Goal: Information Seeking & Learning: Learn about a topic

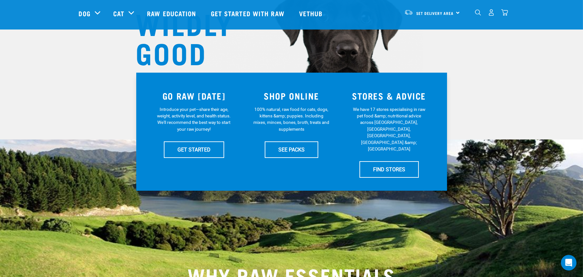
scroll to position [97, 0]
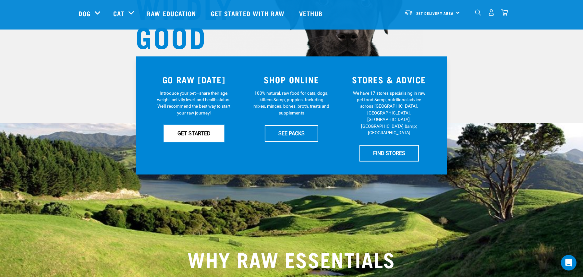
click at [202, 132] on link "GET STARTED" at bounding box center [194, 133] width 60 height 16
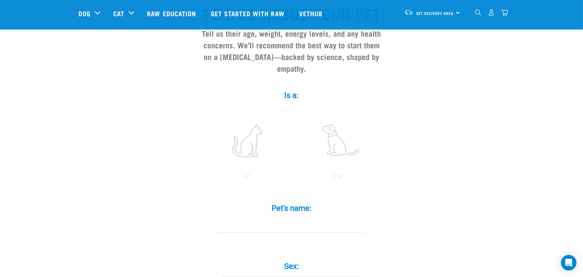
scroll to position [97, 0]
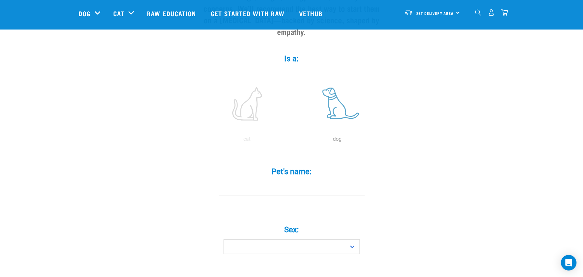
click at [335, 100] on label at bounding box center [338, 103] width 88 height 55
click at [293, 141] on input "radio" at bounding box center [293, 141] width 0 height 0
click at [293, 181] on input "Pet's name: *" at bounding box center [292, 188] width 146 height 15
type input "biscuit"
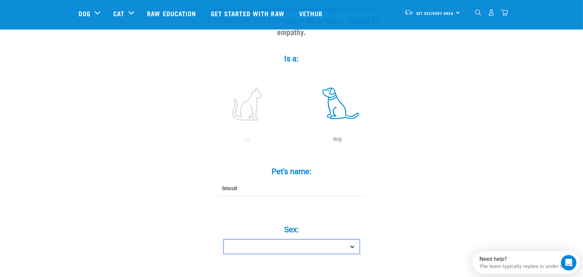
click at [314, 240] on select "Boy Girl" at bounding box center [292, 247] width 136 height 15
select select "girl"
click at [224, 240] on select "Boy Girl" at bounding box center [292, 247] width 136 height 15
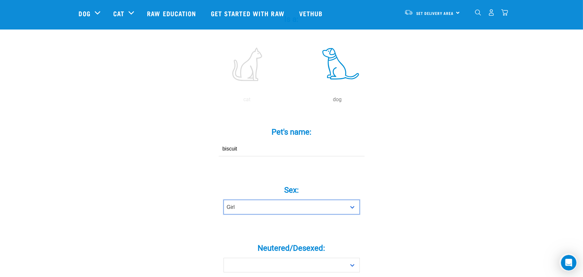
scroll to position [195, 0]
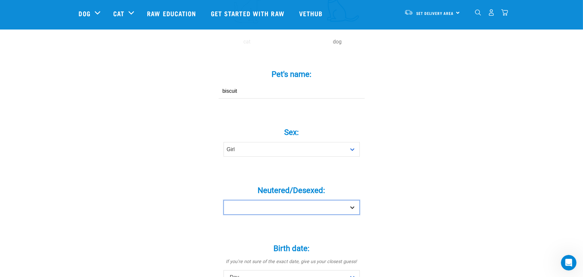
click at [294, 200] on select "Yes No" at bounding box center [292, 207] width 136 height 15
select select "yes"
click at [224, 200] on select "Yes No" at bounding box center [292, 207] width 136 height 15
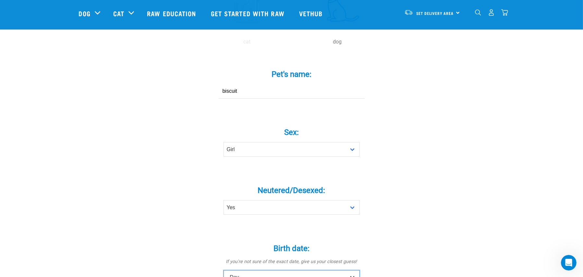
click at [240, 270] on select "- Day - 1 2 3 4 5 6 7 8 9 10 11 12 13 14 15 16 17 18 19 20 21 22 23 24 25 26 27" at bounding box center [292, 277] width 136 height 15
select select "11"
click at [224, 270] on select "- Day - 1 2 3 4 5 6 7 8 9 10 11 12 13 14 15 16 17 18 19 20 21 22 23 24 25 26 27" at bounding box center [292, 277] width 136 height 15
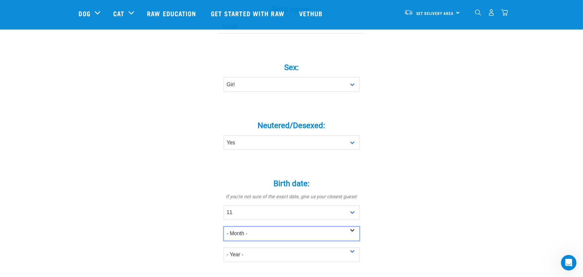
click at [238, 227] on select "- Month - January February March April May June July August September October N…" at bounding box center [292, 234] width 136 height 15
select select "March"
click at [224, 227] on select "- Month - January February March April May June July August September October N…" at bounding box center [292, 234] width 136 height 15
click at [252, 248] on select "- Year - 2025 2024 2023 2022 2021 2020 2019 2018 2017 2016 2015 2014 2013 2012" at bounding box center [292, 255] width 136 height 15
select select "2022"
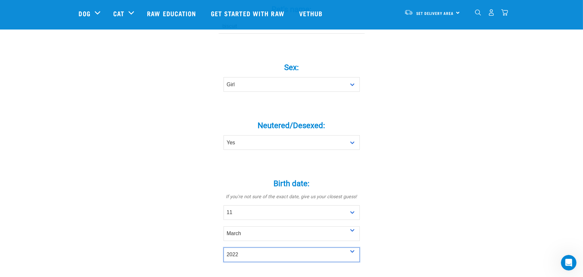
click at [224, 248] on select "- Year - 2025 2024 2023 2022 2021 2020 2019 2018 2017 2016 2015 2014 2013 2012" at bounding box center [292, 255] width 136 height 15
click at [146, 157] on div "Tell us about your pet Tell us their age, weight, energy levels, and any health…" at bounding box center [292, 180] width 426 height 775
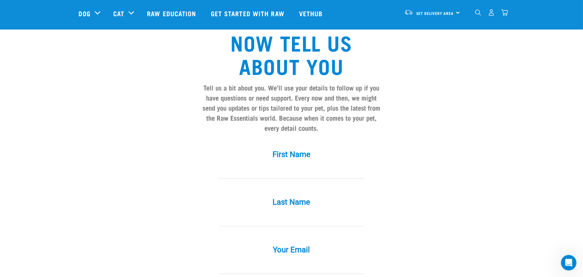
scroll to position [487, 0]
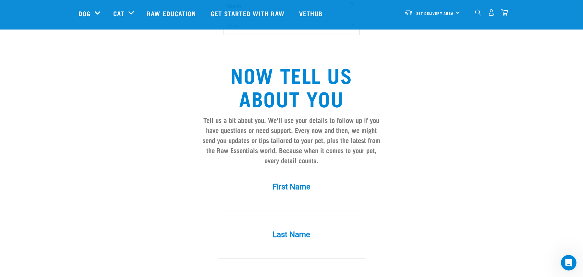
click at [276, 197] on input "First Name *" at bounding box center [292, 204] width 146 height 15
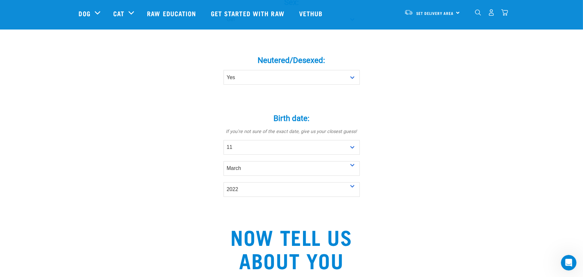
scroll to position [325, 0]
click at [233, 18] on link "Get started with Raw" at bounding box center [249, 13] width 88 height 26
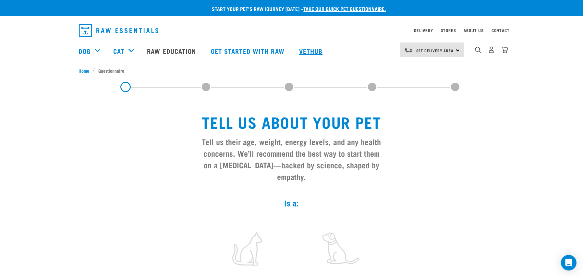
click at [312, 49] on link "Vethub" at bounding box center [312, 51] width 38 height 26
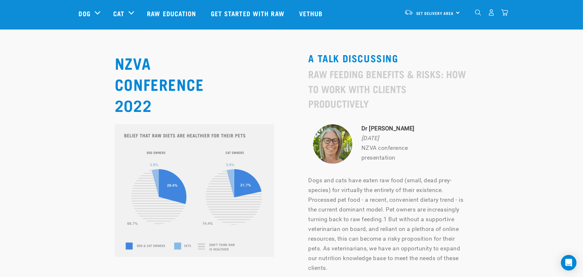
scroll to position [2954, 0]
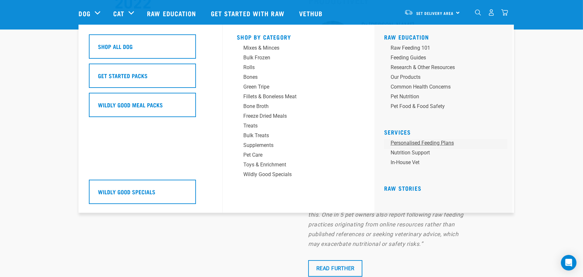
click at [411, 141] on link "Personalised Feeding Plans" at bounding box center [445, 144] width 123 height 10
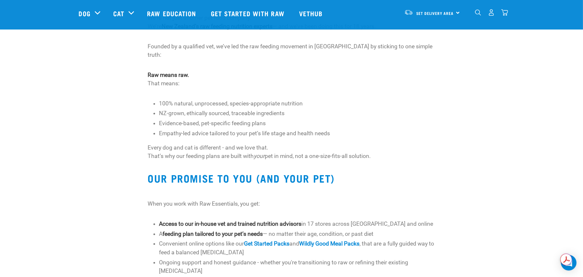
scroll to position [390, 0]
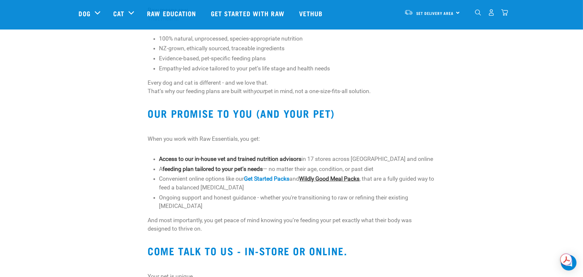
click at [344, 176] on link "Wildly Good Meal Packs" at bounding box center [329, 179] width 60 height 6
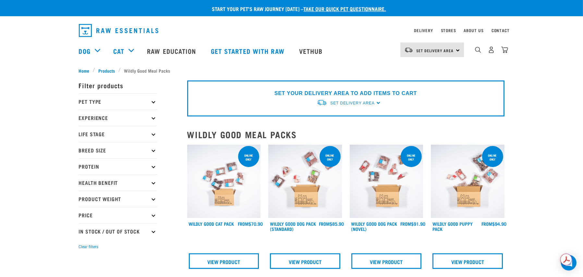
click at [96, 152] on p "Breed Size" at bounding box center [118, 150] width 78 height 16
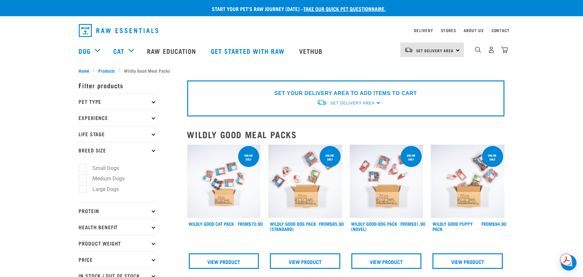
click at [84, 180] on label "Medium Dogs" at bounding box center [104, 179] width 45 height 8
click at [83, 180] on input "Medium Dogs" at bounding box center [81, 178] width 4 height 4
checkbox input "true"
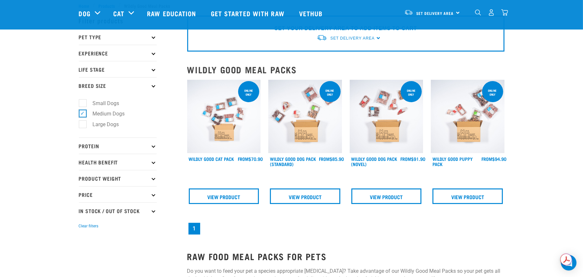
scroll to position [32, 0]
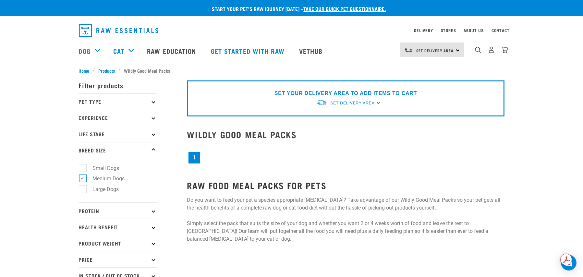
click at [152, 211] on icon at bounding box center [154, 211] width 4 height 4
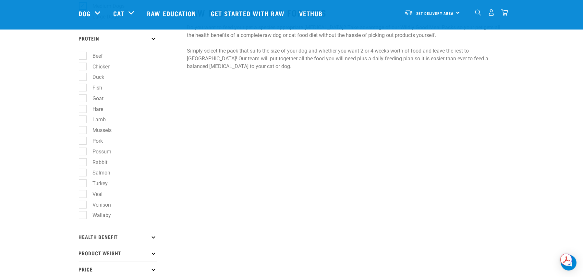
scroll to position [162, 0]
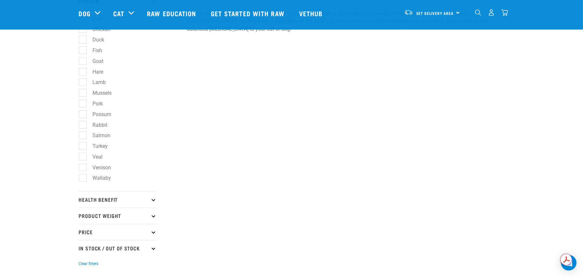
click at [117, 201] on p "Health Benefit" at bounding box center [118, 200] width 78 height 16
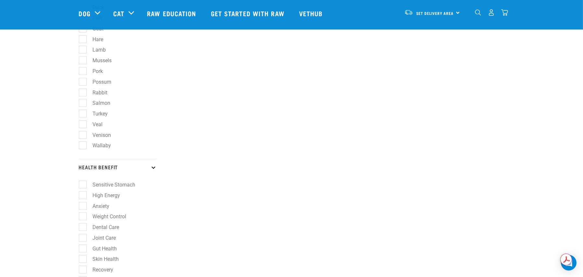
scroll to position [227, 0]
click at [82, 227] on label "Skin Health" at bounding box center [101, 227] width 39 height 8
click at [80, 227] on input "Skin Health" at bounding box center [81, 226] width 4 height 4
checkbox input "true"
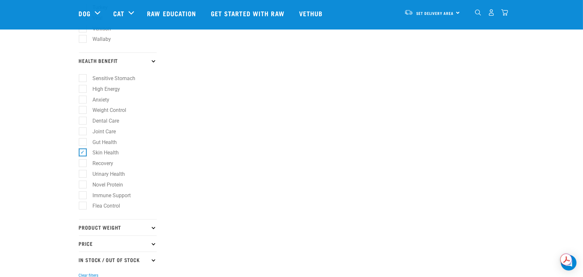
scroll to position [325, 0]
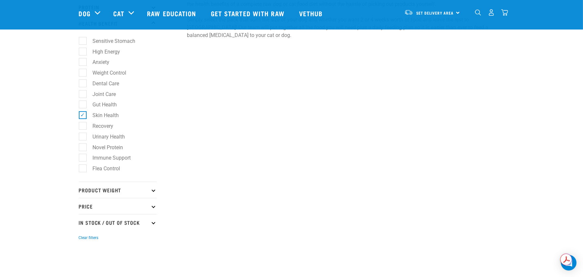
scroll to position [162, 0]
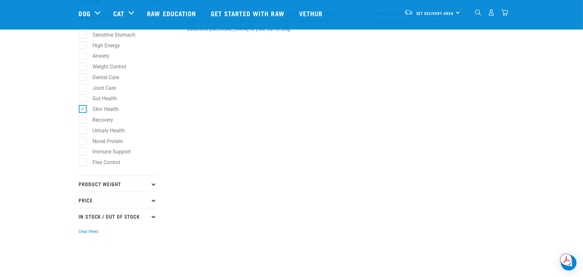
click at [107, 184] on p "Product Weight" at bounding box center [118, 184] width 78 height 16
click at [85, 224] on label "Bulk" at bounding box center [93, 223] width 23 height 8
click at [83, 224] on input "Bulk" at bounding box center [81, 222] width 4 height 4
checkbox input "true"
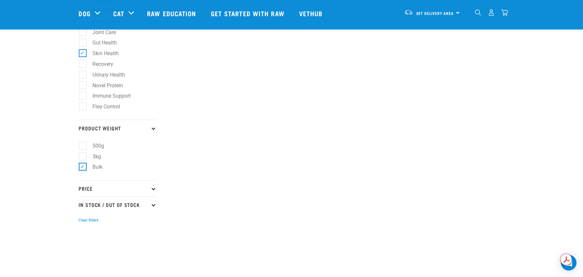
scroll to position [227, 0]
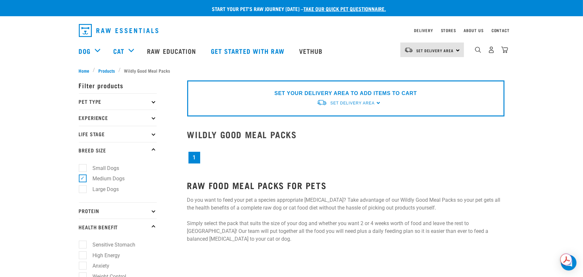
click at [194, 155] on link "1" at bounding box center [195, 158] width 12 height 12
click at [95, 99] on p "Pet Type" at bounding box center [118, 101] width 78 height 16
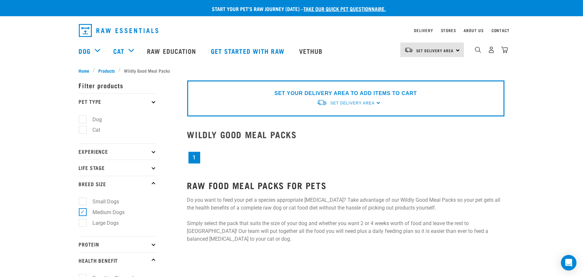
click at [84, 118] on label "Dog" at bounding box center [93, 120] width 22 height 8
click at [83, 118] on input "Dog" at bounding box center [81, 118] width 4 height 4
checkbox input "true"
click at [154, 152] on icon at bounding box center [154, 152] width 4 height 4
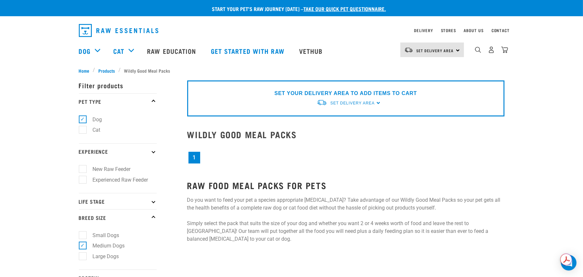
click at [85, 178] on label "Experienced Raw Feeder" at bounding box center [116, 180] width 69 height 8
click at [83, 178] on input "Experienced Raw Feeder" at bounding box center [81, 179] width 4 height 4
checkbox input "true"
click at [151, 200] on p "Life Stage" at bounding box center [118, 201] width 78 height 16
click at [84, 253] on label "Adult Dog" at bounding box center [100, 251] width 36 height 8
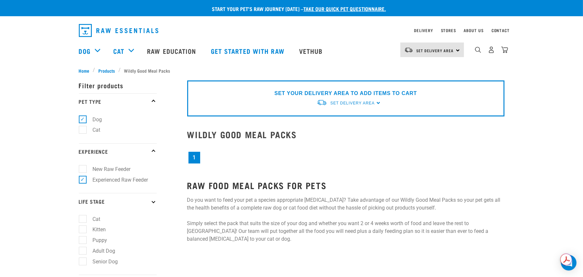
click at [83, 252] on input "Adult Dog" at bounding box center [81, 250] width 4 height 4
checkbox input "true"
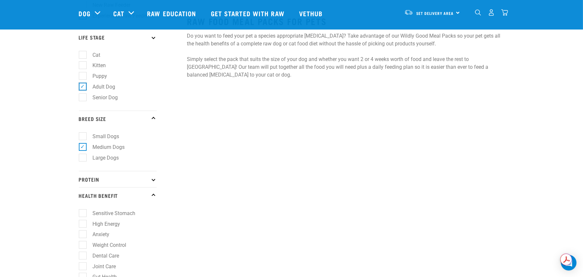
scroll to position [130, 0]
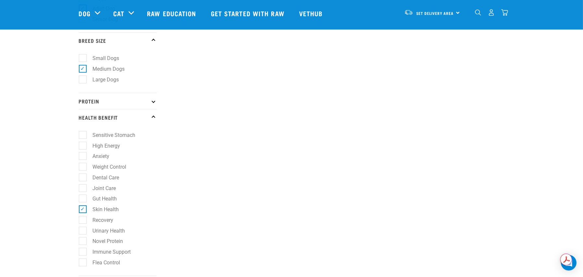
scroll to position [292, 0]
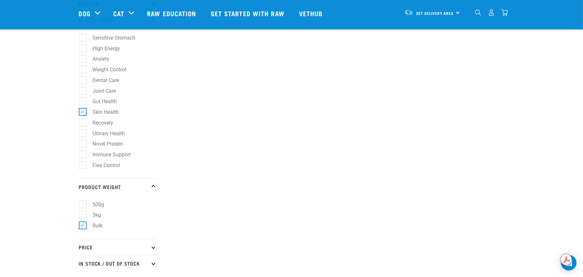
click at [84, 155] on label "Immune Support" at bounding box center [107, 155] width 51 height 8
click at [83, 155] on input "Immune Support" at bounding box center [81, 154] width 4 height 4
checkbox input "true"
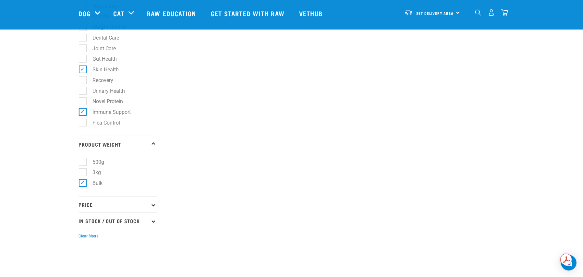
scroll to position [422, 0]
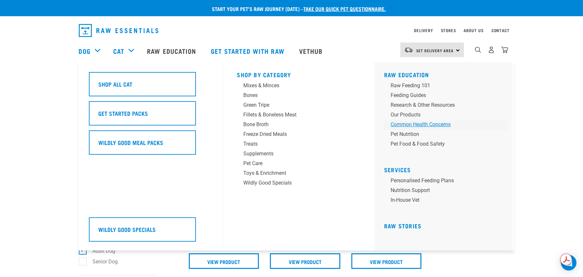
click at [418, 123] on div "Common Health Concerns" at bounding box center [441, 125] width 101 height 8
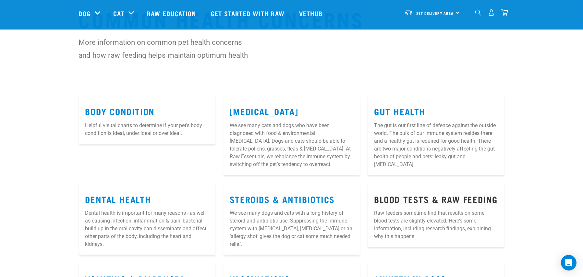
scroll to position [32, 0]
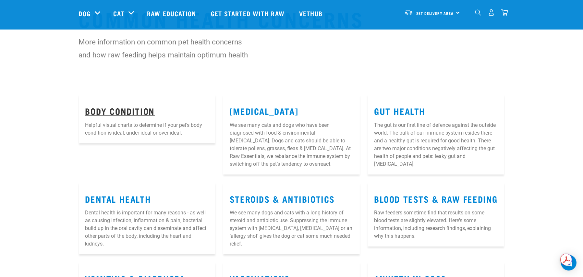
click at [117, 111] on link "Body Condition" at bounding box center [119, 110] width 69 height 5
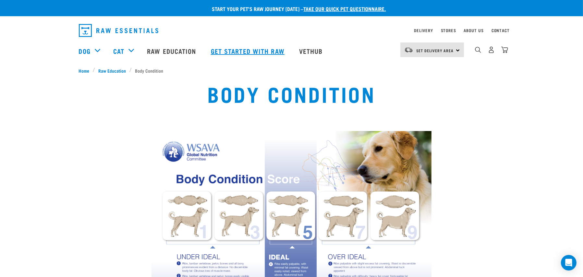
click at [259, 52] on link "Get started with Raw" at bounding box center [249, 51] width 88 height 26
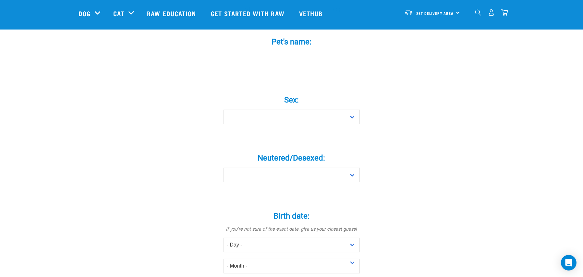
scroll to position [357, 0]
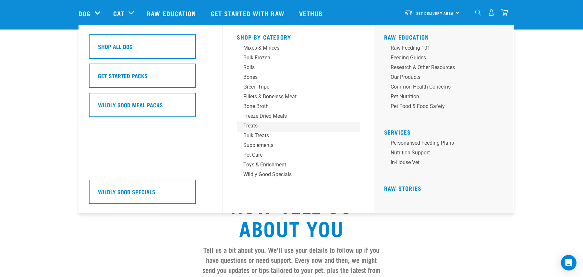
click at [253, 124] on div "Treats" at bounding box center [293, 126] width 101 height 8
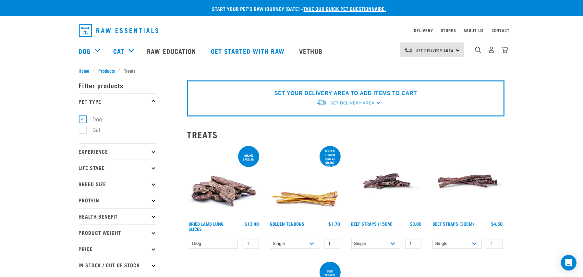
click at [124, 32] on img "dropdown navigation" at bounding box center [119, 30] width 80 height 13
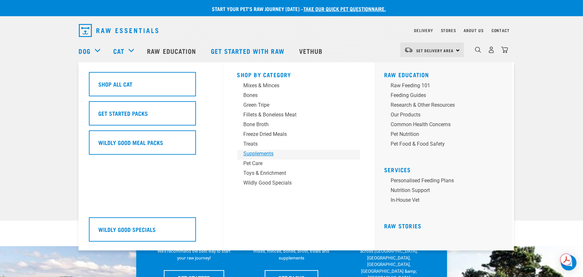
click at [266, 155] on div "Supplements" at bounding box center [294, 154] width 101 height 8
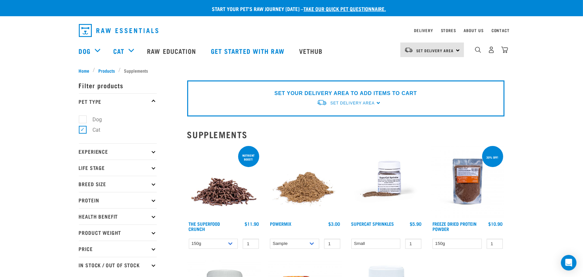
click at [82, 118] on label "Dog" at bounding box center [93, 120] width 22 height 8
click at [81, 118] on input "Dog" at bounding box center [81, 118] width 4 height 4
checkbox input "true"
click at [82, 131] on label "Cat" at bounding box center [92, 130] width 21 height 8
click at [82, 131] on input "Cat" at bounding box center [81, 129] width 4 height 4
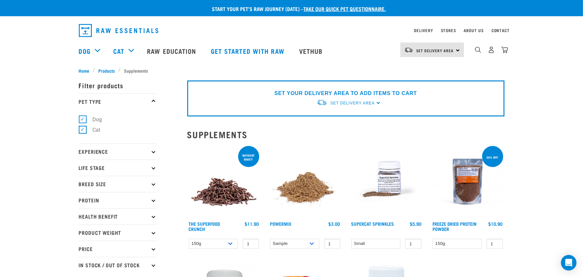
checkbox input "false"
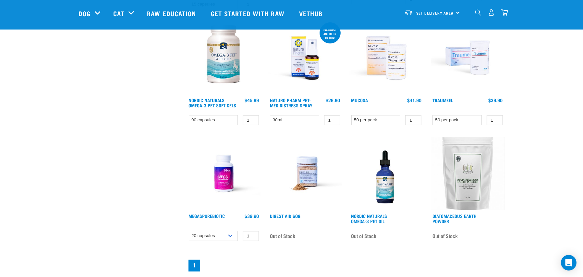
scroll to position [292, 0]
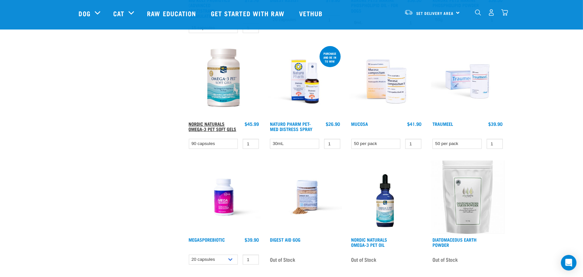
click at [215, 128] on link "Nordic Naturals Omega-3 Pet Soft Gels" at bounding box center [213, 126] width 48 height 7
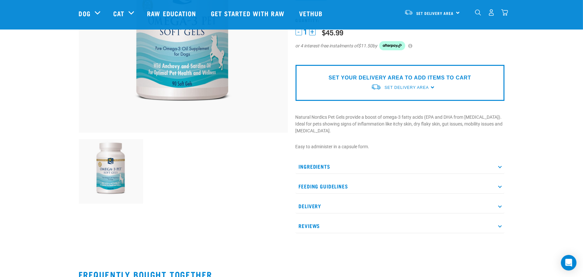
scroll to position [162, 0]
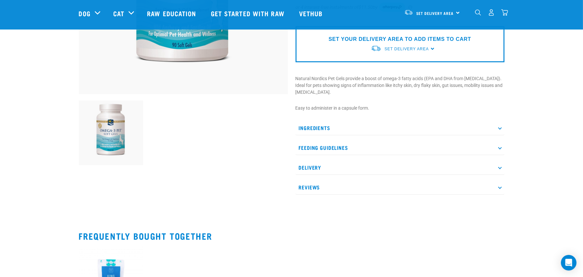
click at [324, 121] on p "Ingredients" at bounding box center [400, 128] width 209 height 15
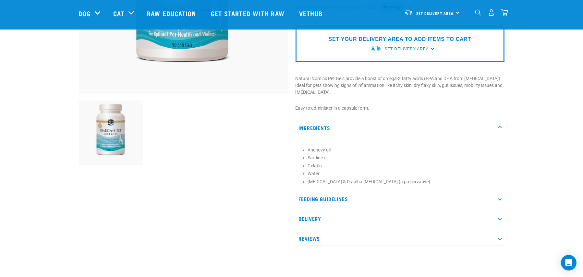
click at [335, 192] on p "Feeding Guidelines" at bounding box center [400, 199] width 209 height 15
click at [317, 249] on p "Delivery" at bounding box center [400, 254] width 209 height 15
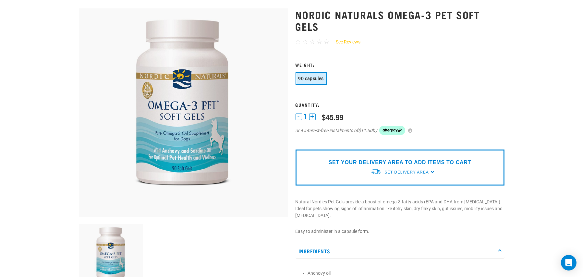
scroll to position [0, 0]
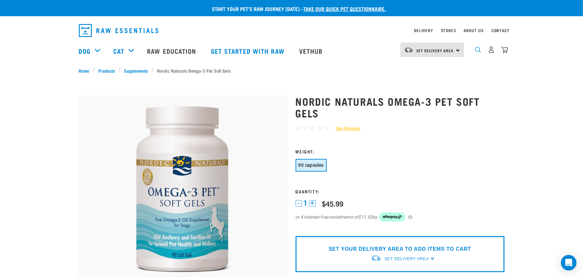
click at [478, 53] on img "dropdown navigation" at bounding box center [478, 50] width 6 height 6
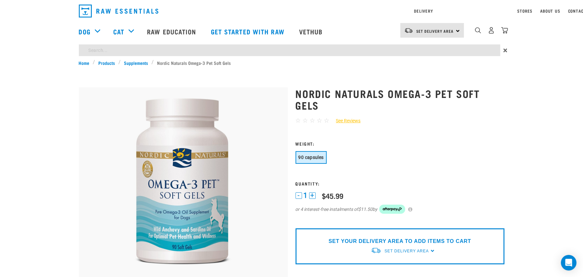
type input "skin"
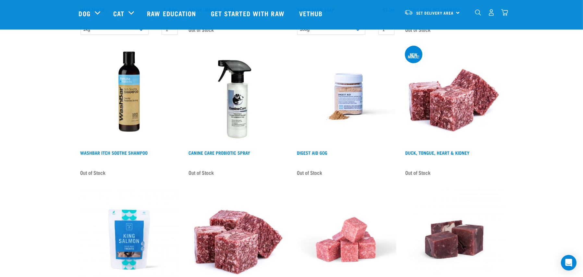
scroll to position [390, 0]
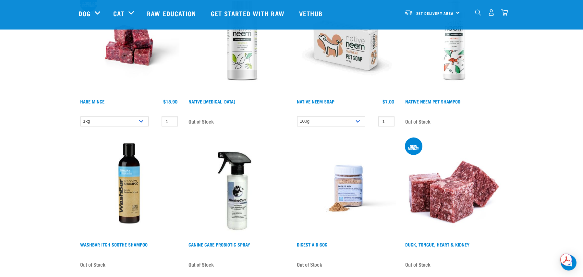
click at [242, 186] on img at bounding box center [237, 188] width 101 height 101
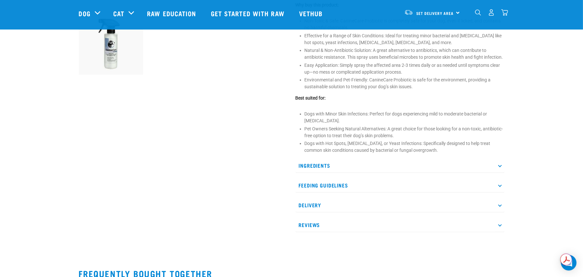
scroll to position [260, 0]
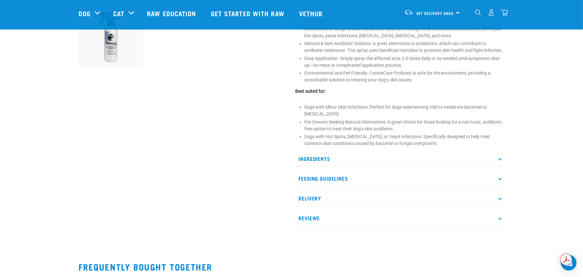
click at [320, 164] on p "Ingredients" at bounding box center [400, 159] width 209 height 15
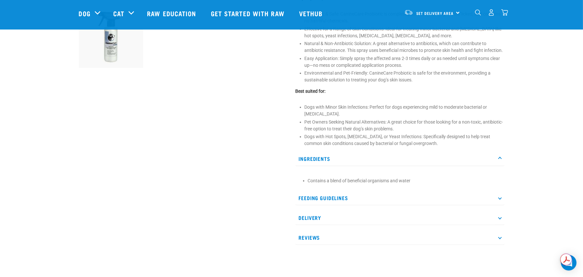
click at [331, 206] on p "Feeding Guidelines" at bounding box center [400, 198] width 209 height 15
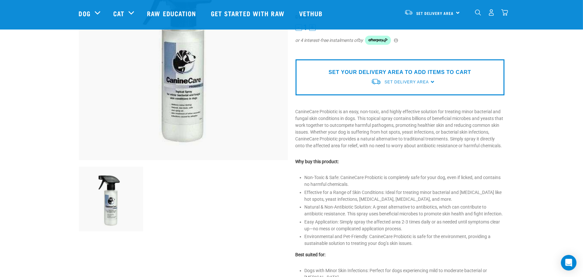
scroll to position [97, 0]
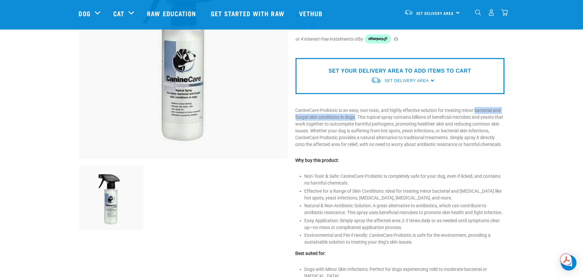
drag, startPoint x: 477, startPoint y: 109, endPoint x: 356, endPoint y: 118, distance: 120.8
click at [356, 118] on p "CanineCare Probiotic is an easy, non-toxic, and highly effective solution for t…" at bounding box center [400, 127] width 209 height 41
copy p "bacterial and fungal skin conditions in dogs"
